Goal: Communication & Community: Participate in discussion

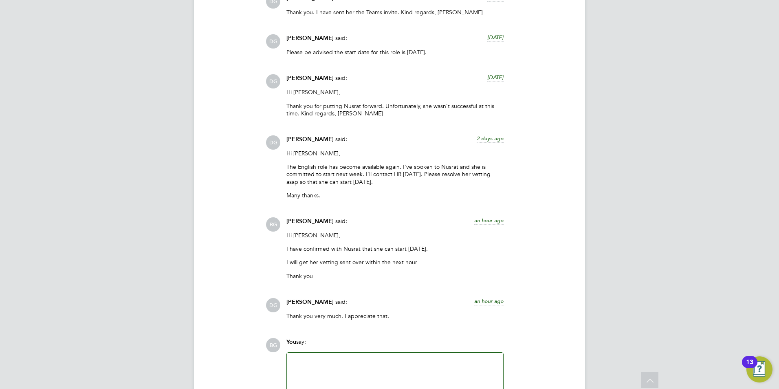
scroll to position [1153, 0]
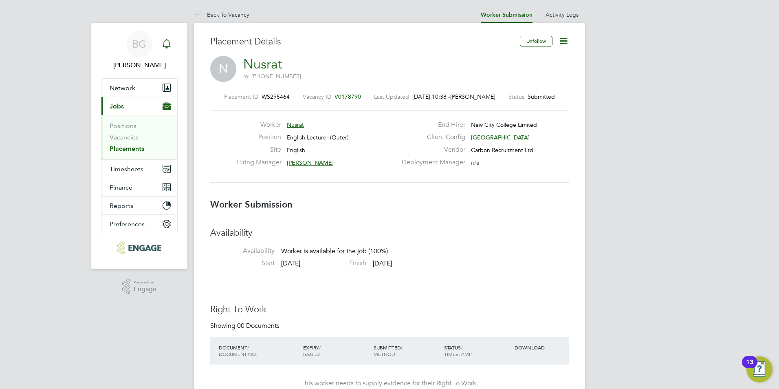
click at [165, 43] on icon "Main navigation" at bounding box center [167, 44] width 10 height 10
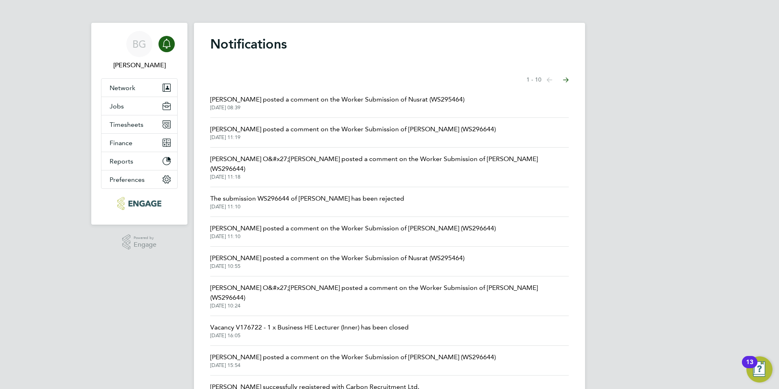
click at [353, 95] on span "Daria Gregory posted a comment on the Worker Submission of Nusrat (WS295464)" at bounding box center [337, 100] width 254 height 10
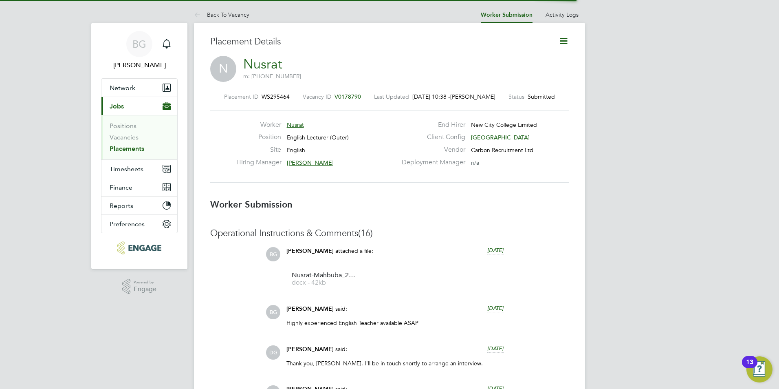
scroll to position [4, 4]
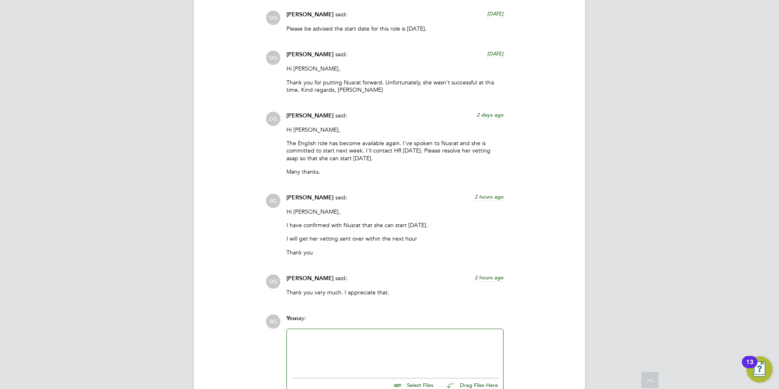
scroll to position [1356, 0]
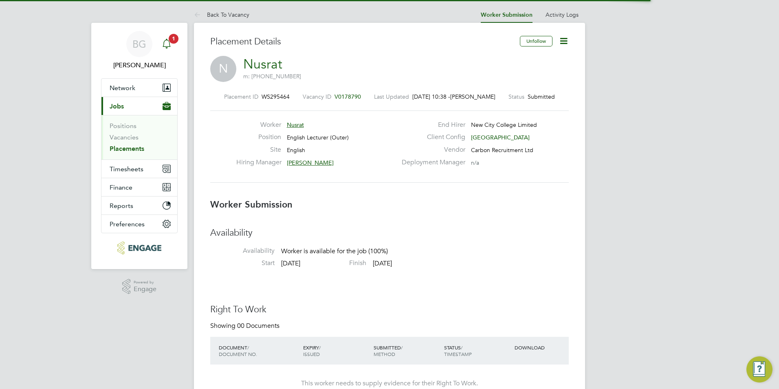
click at [163, 43] on icon "Main navigation" at bounding box center [167, 44] width 10 height 10
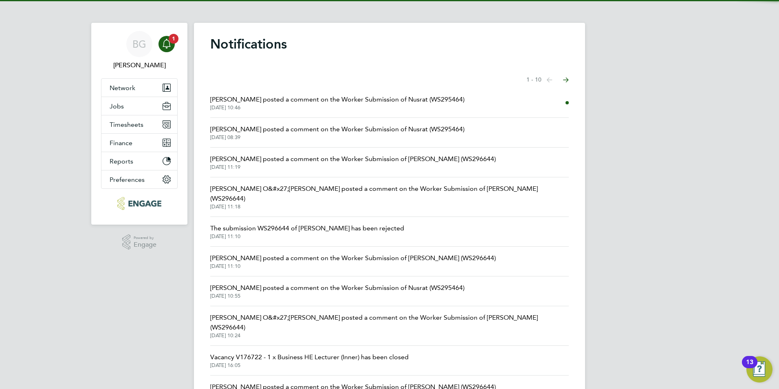
click at [356, 107] on span "[DATE] 10:46" at bounding box center [337, 107] width 254 height 7
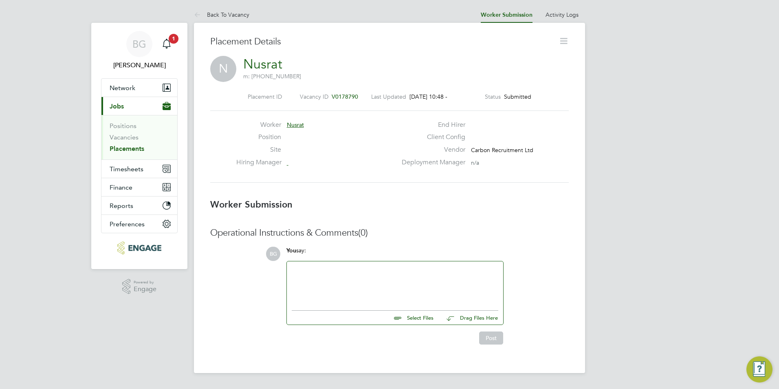
scroll to position [4, 4]
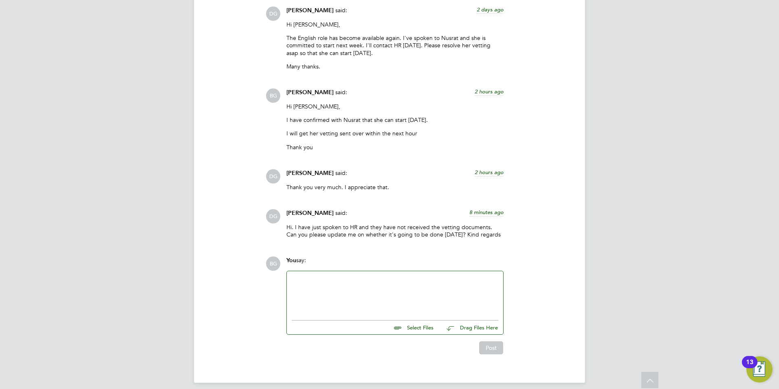
click at [417, 287] on div at bounding box center [395, 293] width 207 height 35
click at [428, 326] on div "Select Files Drag Files Here" at bounding box center [395, 325] width 207 height 18
click at [427, 323] on input "file" at bounding box center [437, 325] width 122 height 11
type input "C:\fakepath\Candidate Vetting Form- NCC- nusrat.docx"
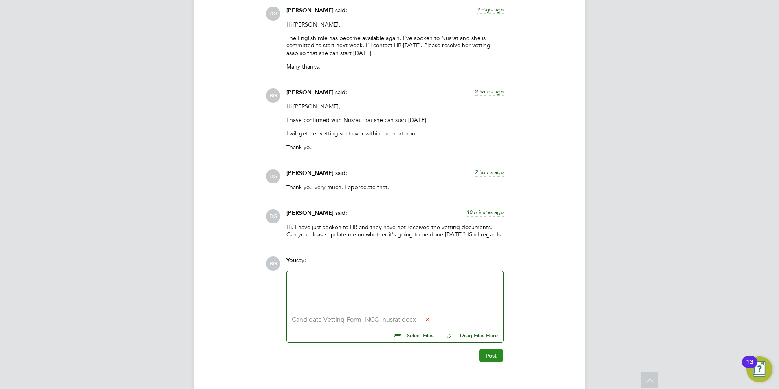
click at [495, 349] on button "Post" at bounding box center [491, 355] width 24 height 13
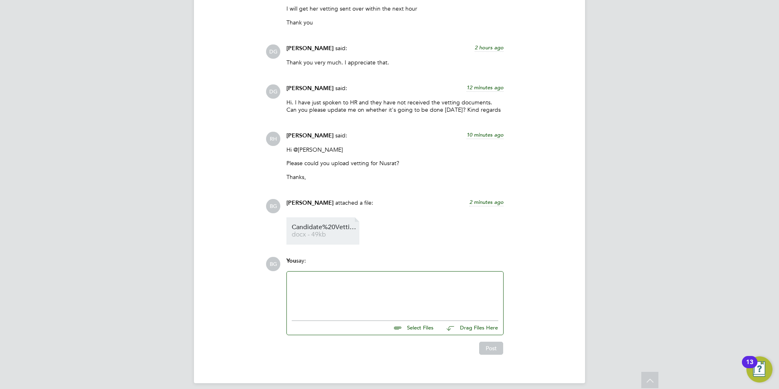
scroll to position [1529, 0]
click at [357, 278] on div at bounding box center [395, 293] width 207 height 35
click at [487, 342] on button "Post" at bounding box center [491, 347] width 24 height 13
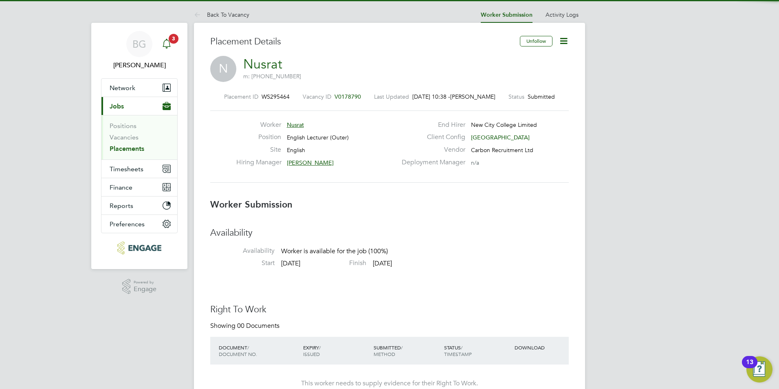
click at [166, 44] on icon "Main navigation" at bounding box center [167, 44] width 10 height 10
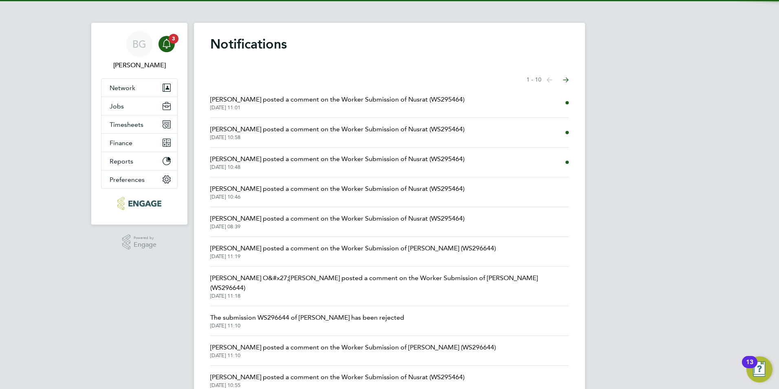
click at [382, 101] on span "[PERSON_NAME] posted a comment on the Worker Submission of Nusrat (WS295464)" at bounding box center [337, 100] width 254 height 10
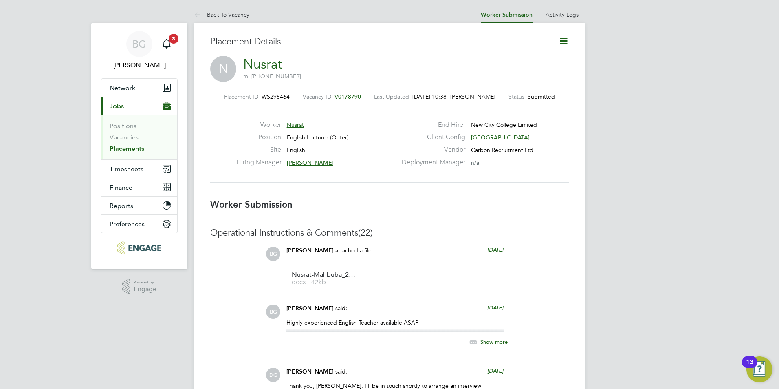
scroll to position [4, 4]
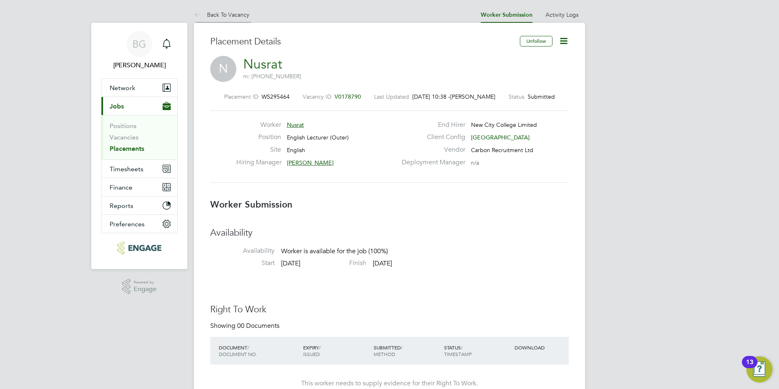
click at [203, 10] on icon at bounding box center [199, 15] width 10 height 10
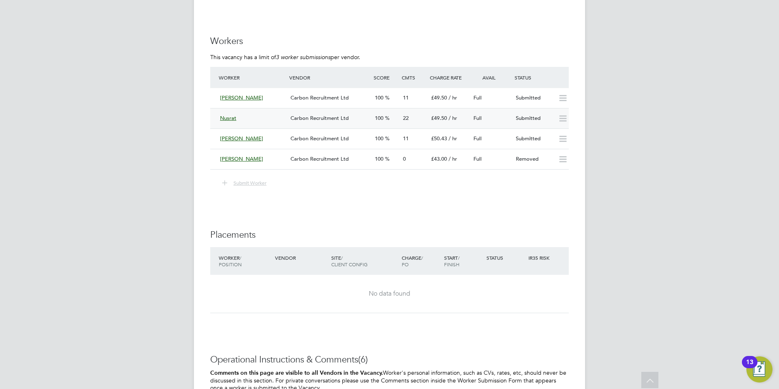
click at [216, 117] on div "Nusrat Carbon Recruitment Ltd 100 22 £49.50 / hr Full Submitted" at bounding box center [389, 118] width 359 height 20
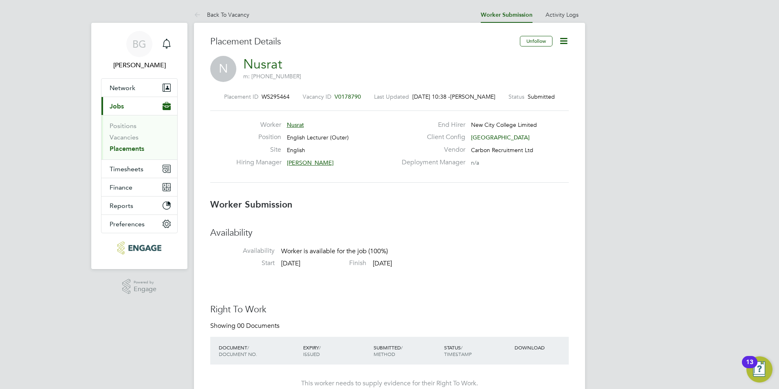
click at [559, 42] on icon at bounding box center [564, 41] width 10 height 10
click at [542, 57] on li "Edit Worker Submission e" at bounding box center [529, 60] width 75 height 11
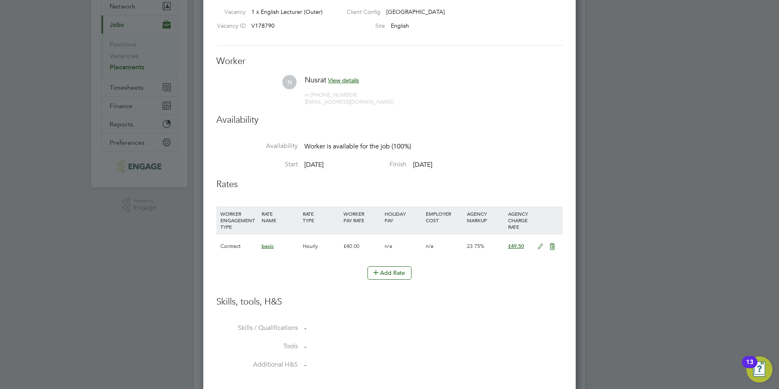
click at [545, 247] on icon at bounding box center [541, 246] width 10 height 7
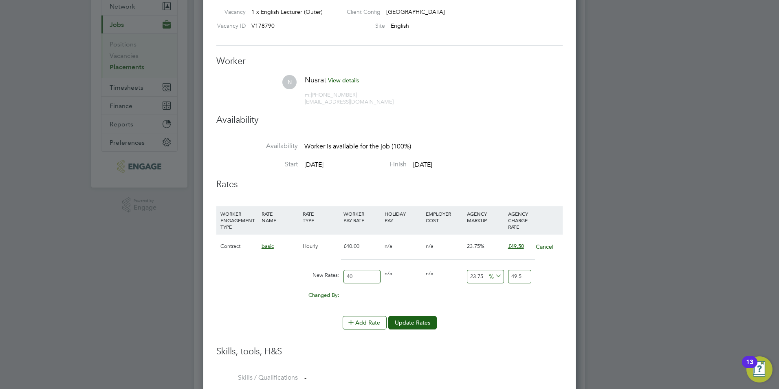
click at [485, 277] on input "23.75" at bounding box center [485, 276] width 37 height 13
type input "23.7"
type input "49.48"
type input "23"
type input "49.2"
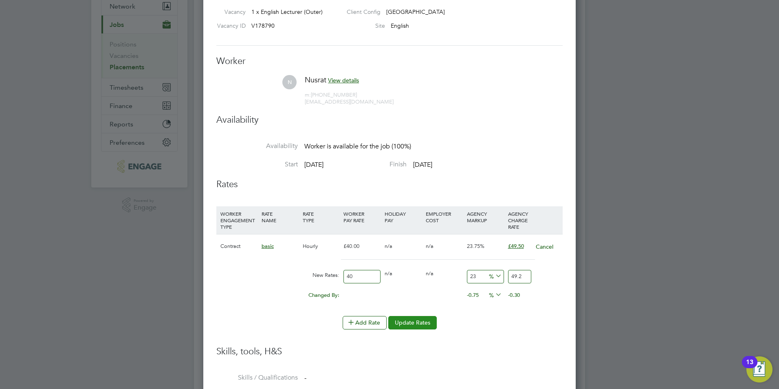
type input "23"
click at [406, 321] on button "Update Rates" at bounding box center [412, 322] width 49 height 13
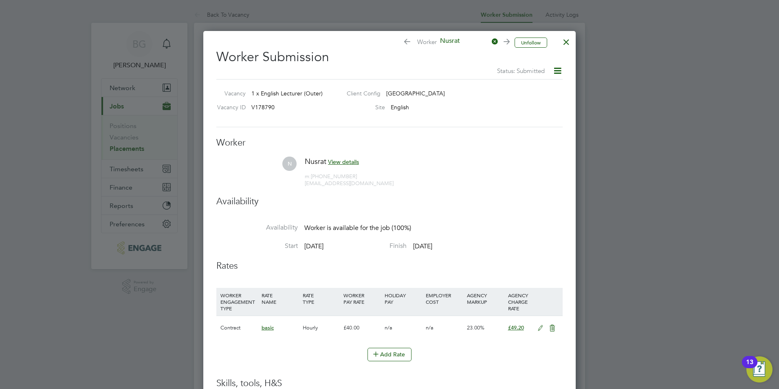
click at [565, 40] on div at bounding box center [566, 40] width 15 height 15
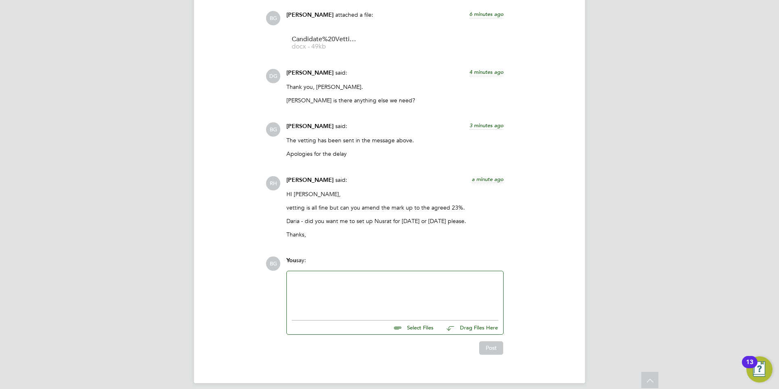
click at [345, 291] on div at bounding box center [395, 293] width 207 height 35
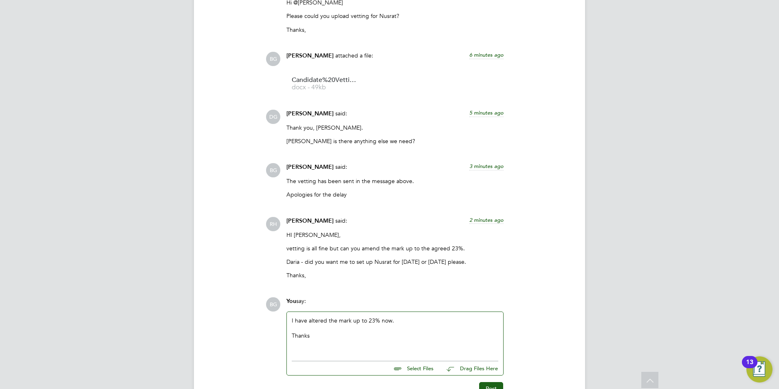
scroll to position [1716, 0]
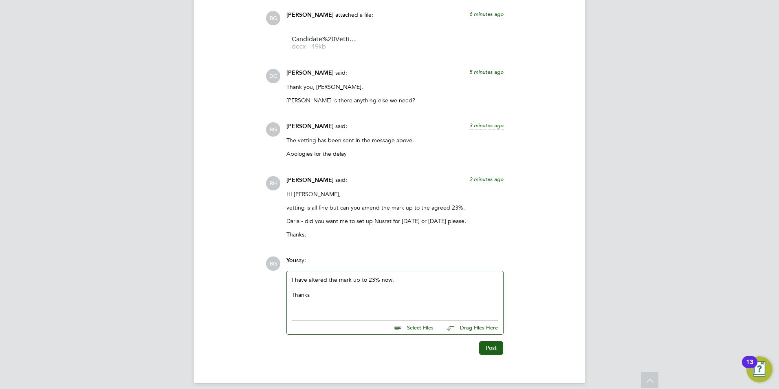
drag, startPoint x: 492, startPoint y: 342, endPoint x: 496, endPoint y: 333, distance: 9.1
click at [492, 341] on button "Post" at bounding box center [491, 347] width 24 height 13
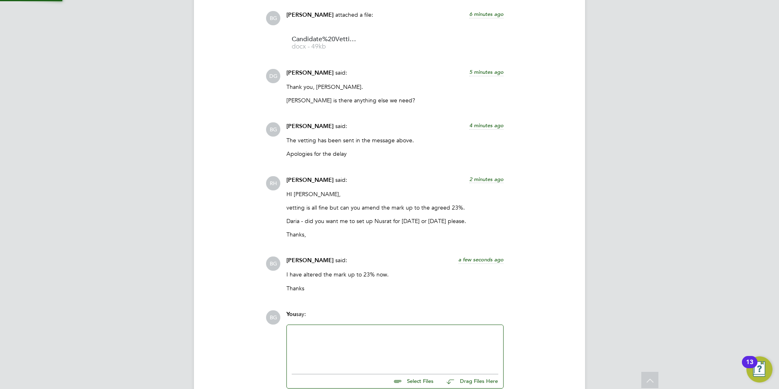
scroll to position [1770, 0]
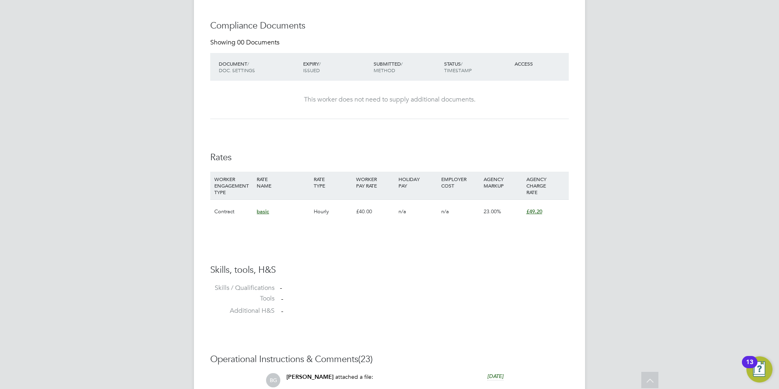
scroll to position [344, 0]
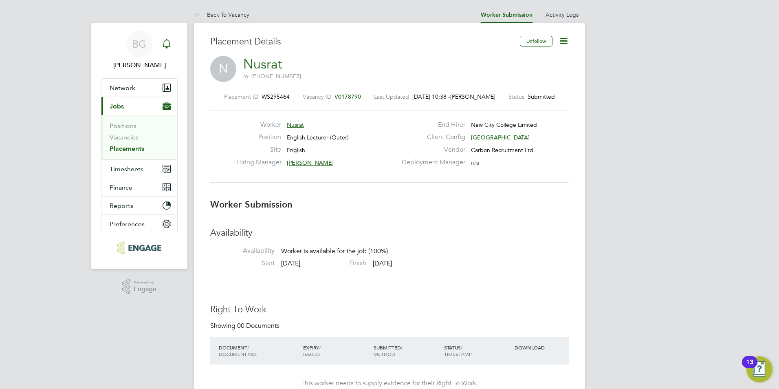
click at [169, 47] on icon "Main navigation" at bounding box center [167, 43] width 8 height 8
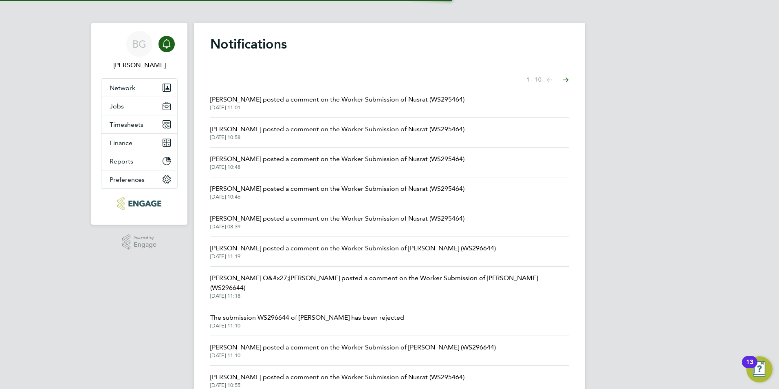
click at [283, 100] on span "Rufena Haque posted a comment on the Worker Submission of Nusrat (WS295464)" at bounding box center [337, 100] width 254 height 10
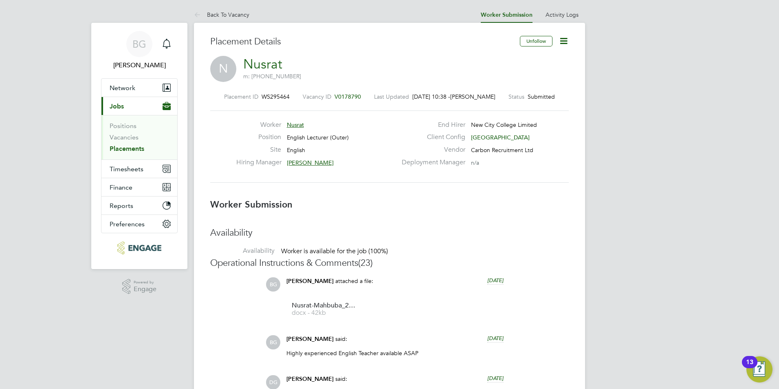
scroll to position [4, 4]
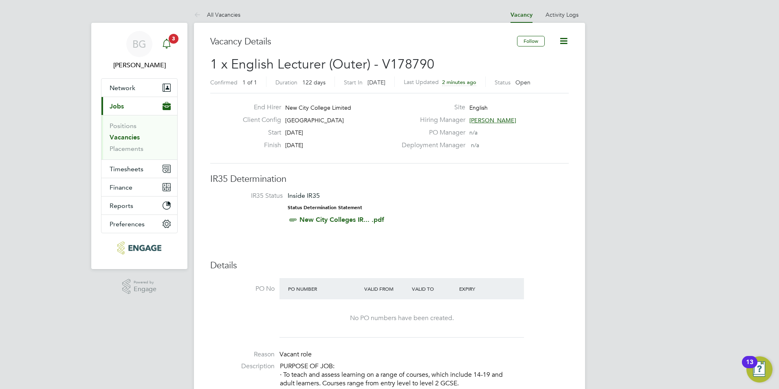
click at [171, 40] on span "3" at bounding box center [174, 39] width 10 height 10
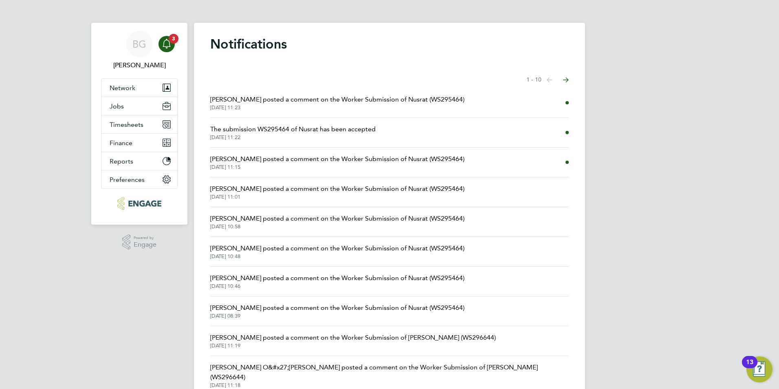
click at [306, 100] on span "Rufena Haque posted a comment on the Worker Submission of Nusrat (WS295464)" at bounding box center [337, 100] width 254 height 10
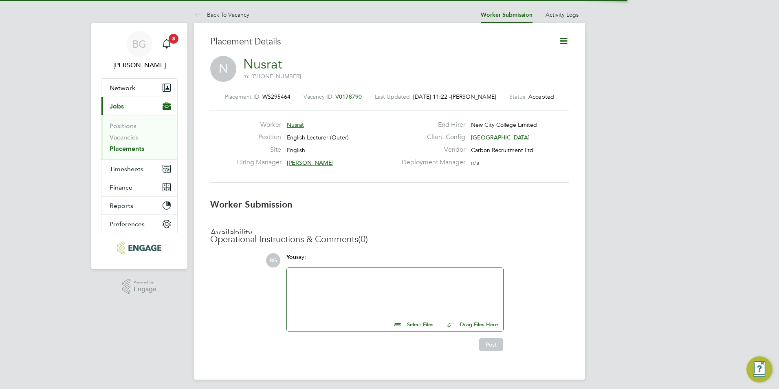
scroll to position [4, 4]
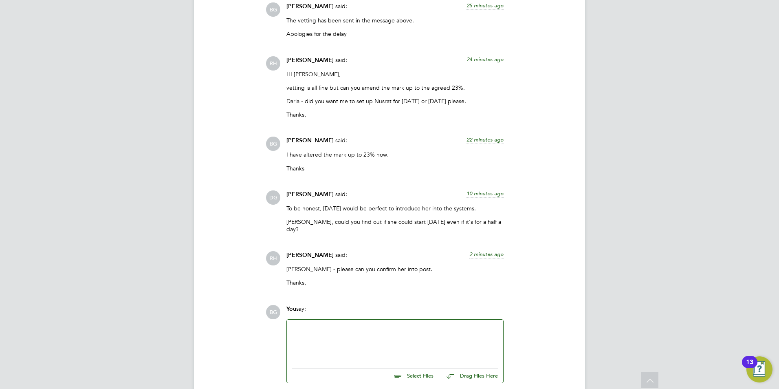
drag, startPoint x: 402, startPoint y: 260, endPoint x: 394, endPoint y: 259, distance: 8.7
click at [377, 265] on div "Becky - please can you confirm her into post. Thanks," at bounding box center [395, 278] width 217 height 27
click at [382, 364] on ul at bounding box center [395, 366] width 207 height 4
click at [367, 324] on div at bounding box center [395, 341] width 207 height 35
click at [489, 388] on button "Post" at bounding box center [491, 396] width 24 height 13
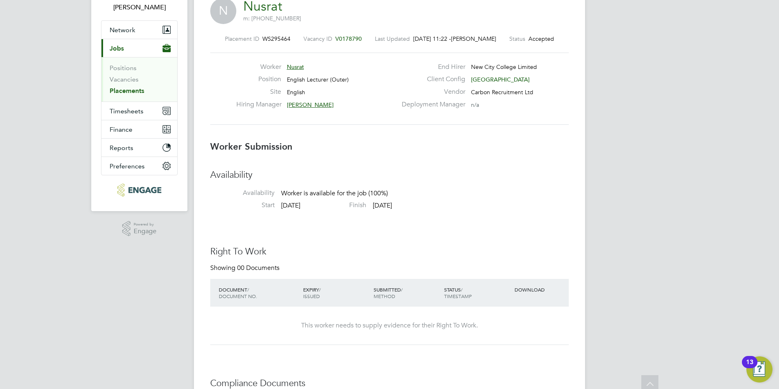
scroll to position [0, 0]
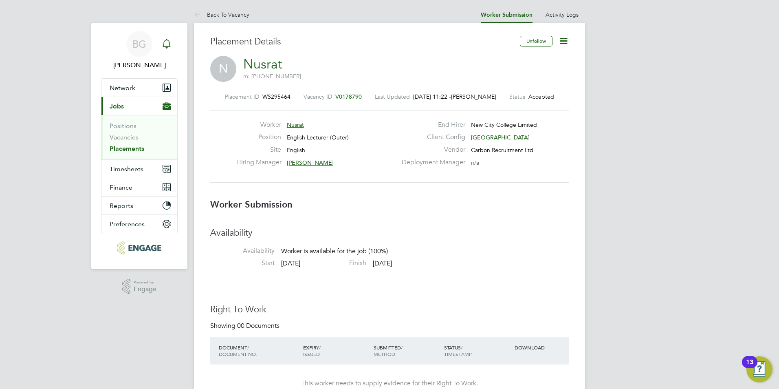
click at [162, 51] on div "Main navigation" at bounding box center [167, 44] width 16 height 16
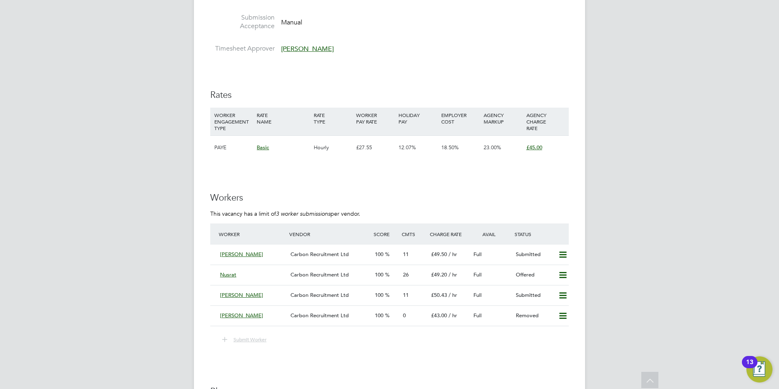
scroll to position [1060, 0]
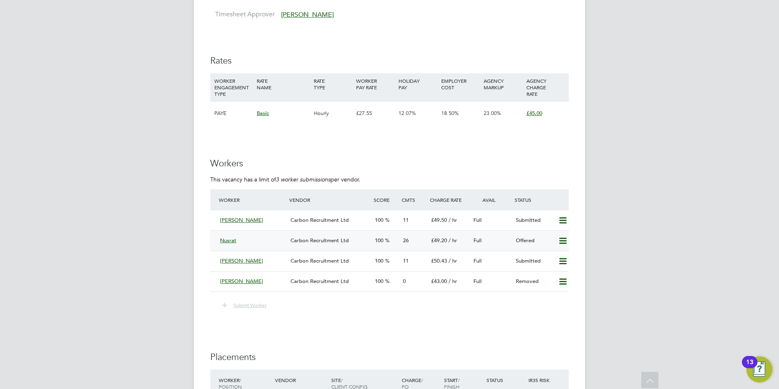
click at [232, 236] on div "Nusrat" at bounding box center [252, 240] width 71 height 13
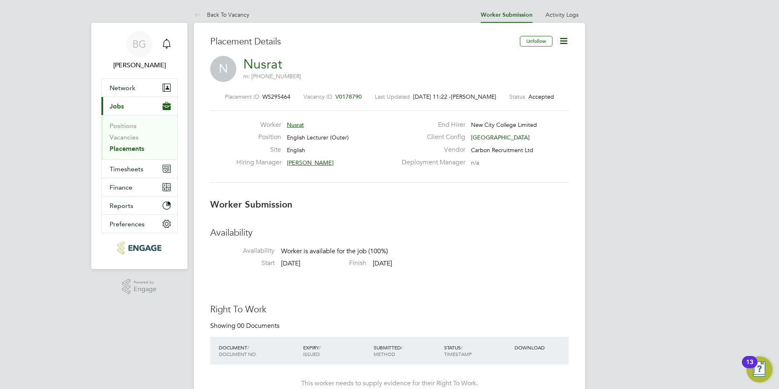
click at [569, 39] on icon at bounding box center [564, 41] width 10 height 10
click at [506, 97] on li "Confirm" at bounding box center [529, 99] width 75 height 11
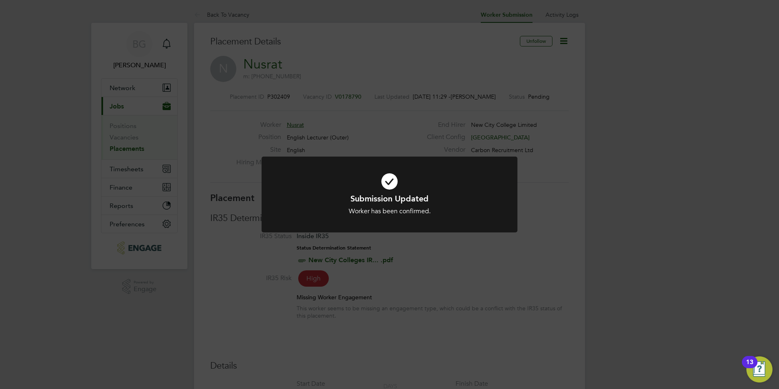
click at [444, 159] on div at bounding box center [390, 195] width 256 height 76
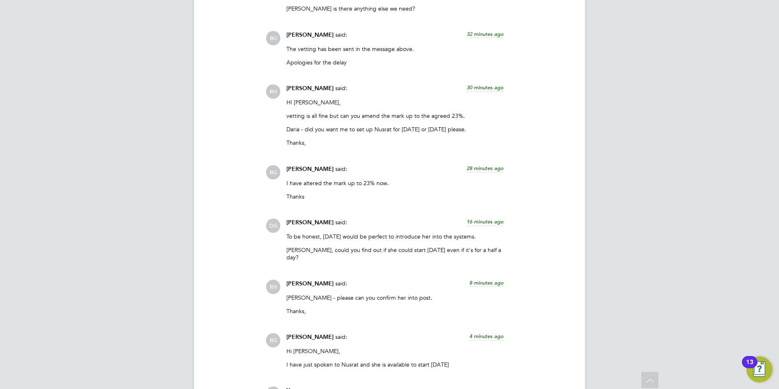
scroll to position [2417, 0]
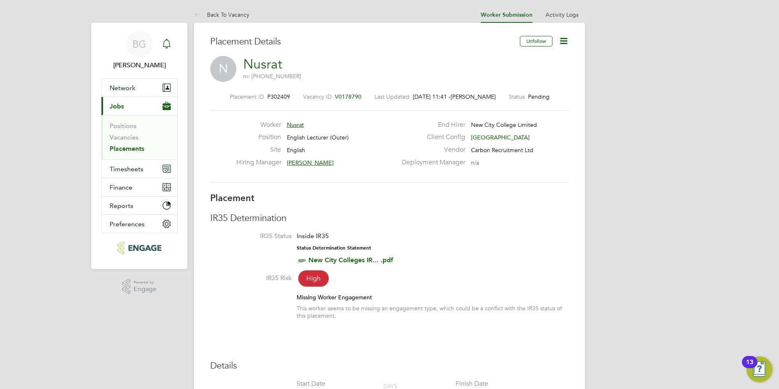
click at [162, 40] on icon "Main navigation" at bounding box center [167, 44] width 10 height 10
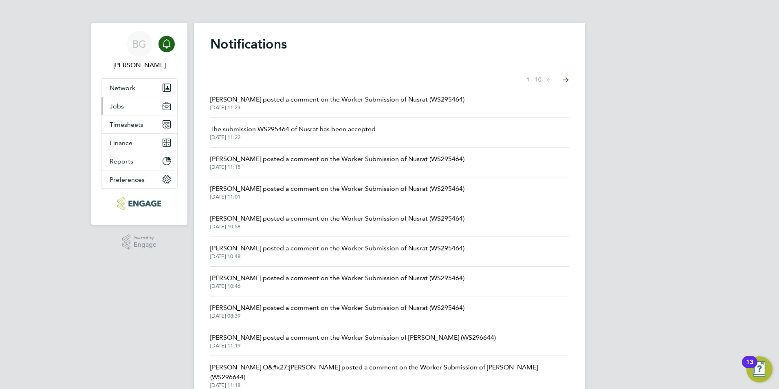
click at [123, 102] on span "Jobs" at bounding box center [117, 106] width 14 height 8
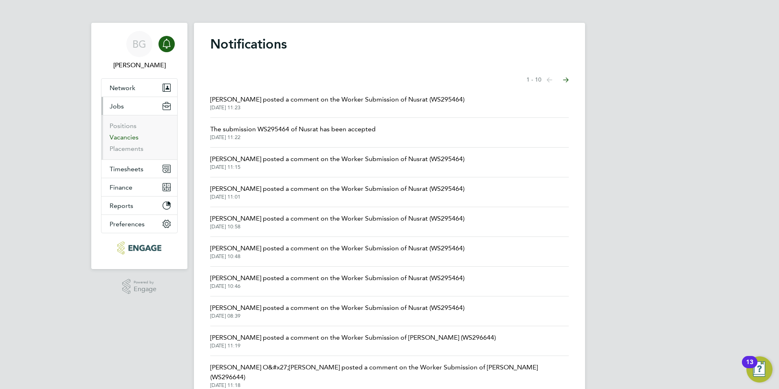
click at [129, 135] on link "Vacancies" at bounding box center [124, 137] width 29 height 8
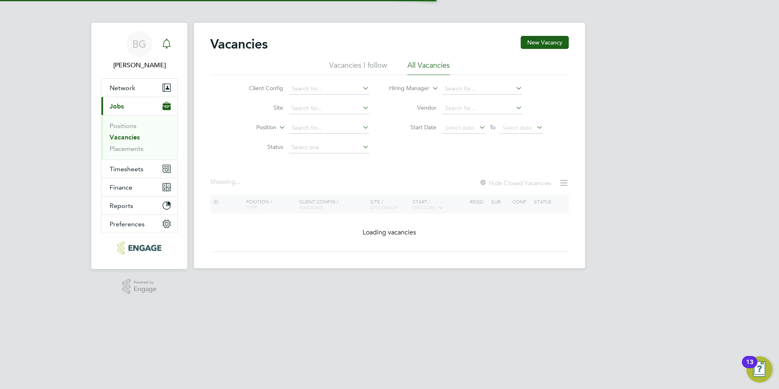
click at [167, 48] on icon "Main navigation" at bounding box center [166, 47] width 2 height 1
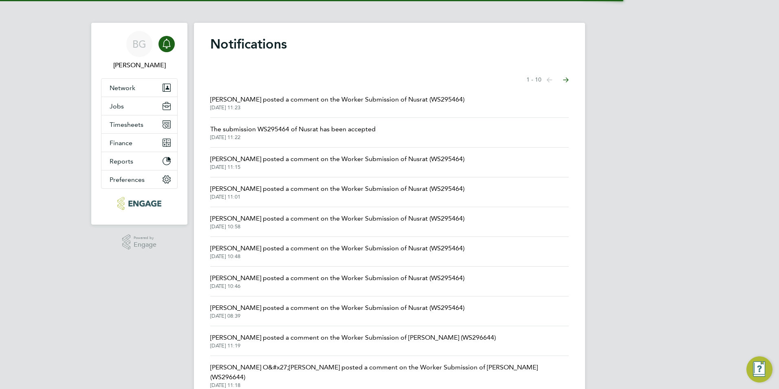
click at [273, 101] on span "Rufena Haque posted a comment on the Worker Submission of Nusrat (WS295464)" at bounding box center [337, 100] width 254 height 10
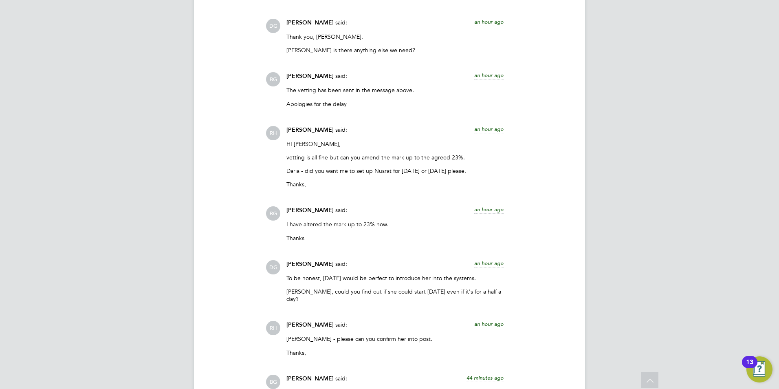
scroll to position [1876, 0]
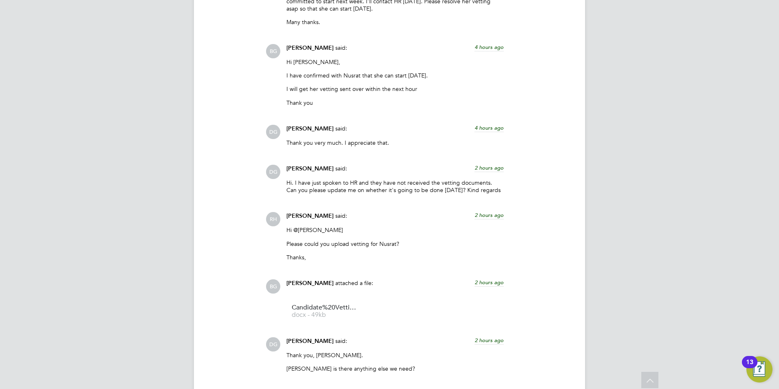
scroll to position [1386, 0]
